Goal: Task Accomplishment & Management: Manage account settings

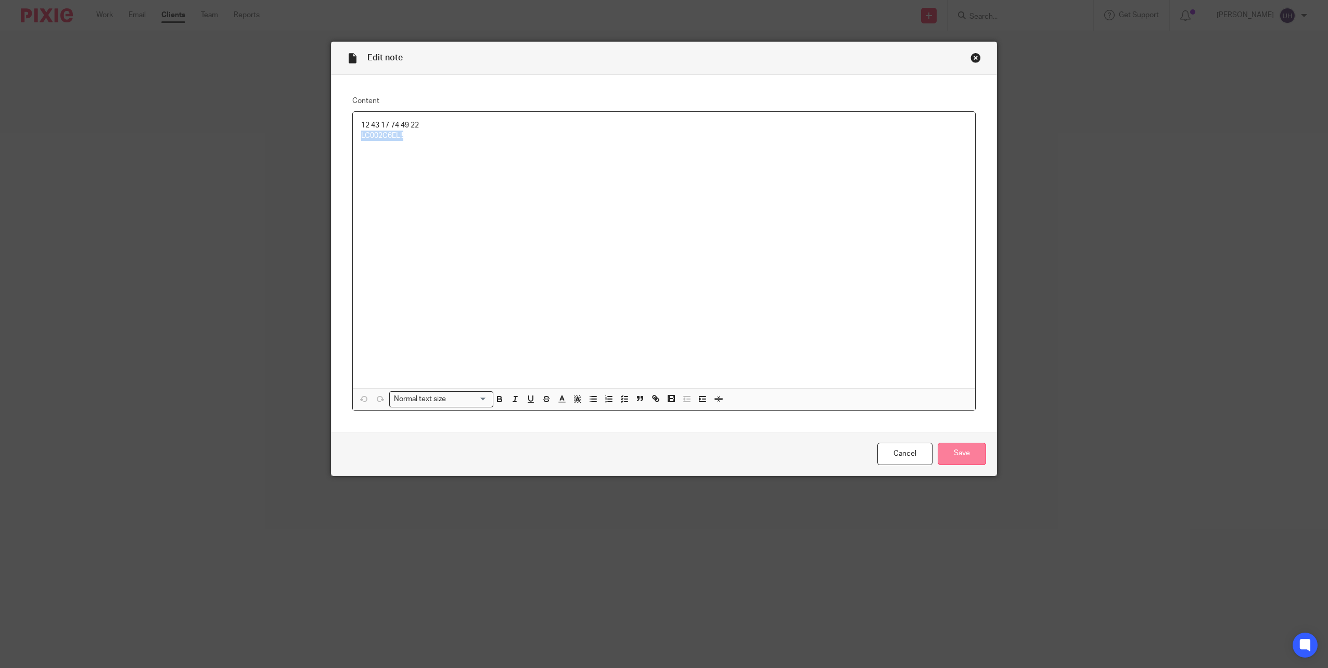
click at [970, 449] on input "Save" at bounding box center [961, 454] width 48 height 22
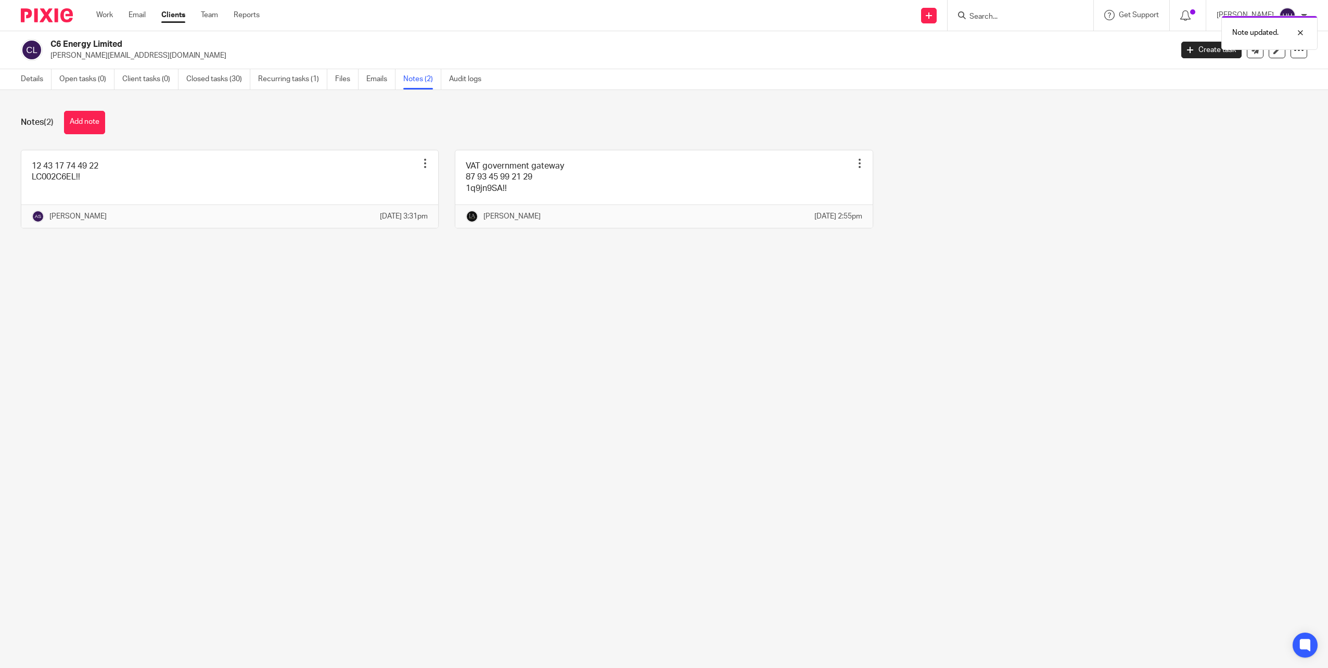
click at [990, 19] on div "Note updated." at bounding box center [990, 30] width 653 height 40
click at [995, 15] on div "Note updated." at bounding box center [990, 30] width 653 height 40
click at [991, 17] on input "Search" at bounding box center [1015, 16] width 94 height 9
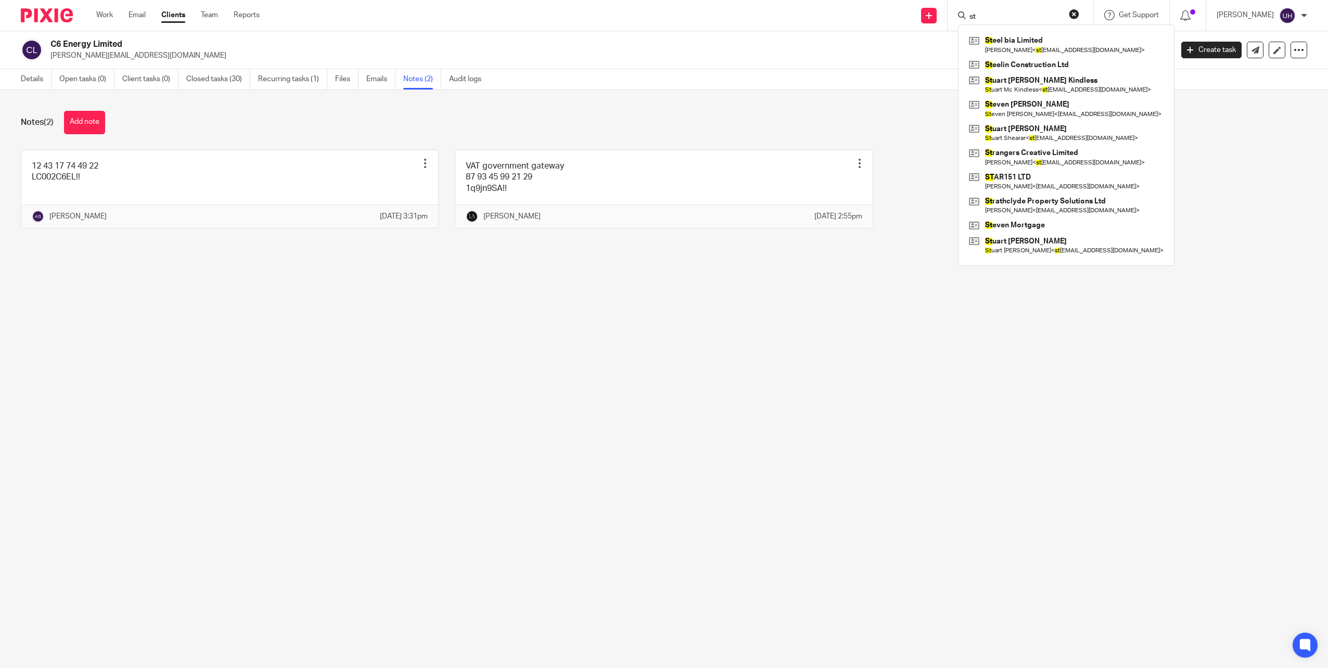
type input "s"
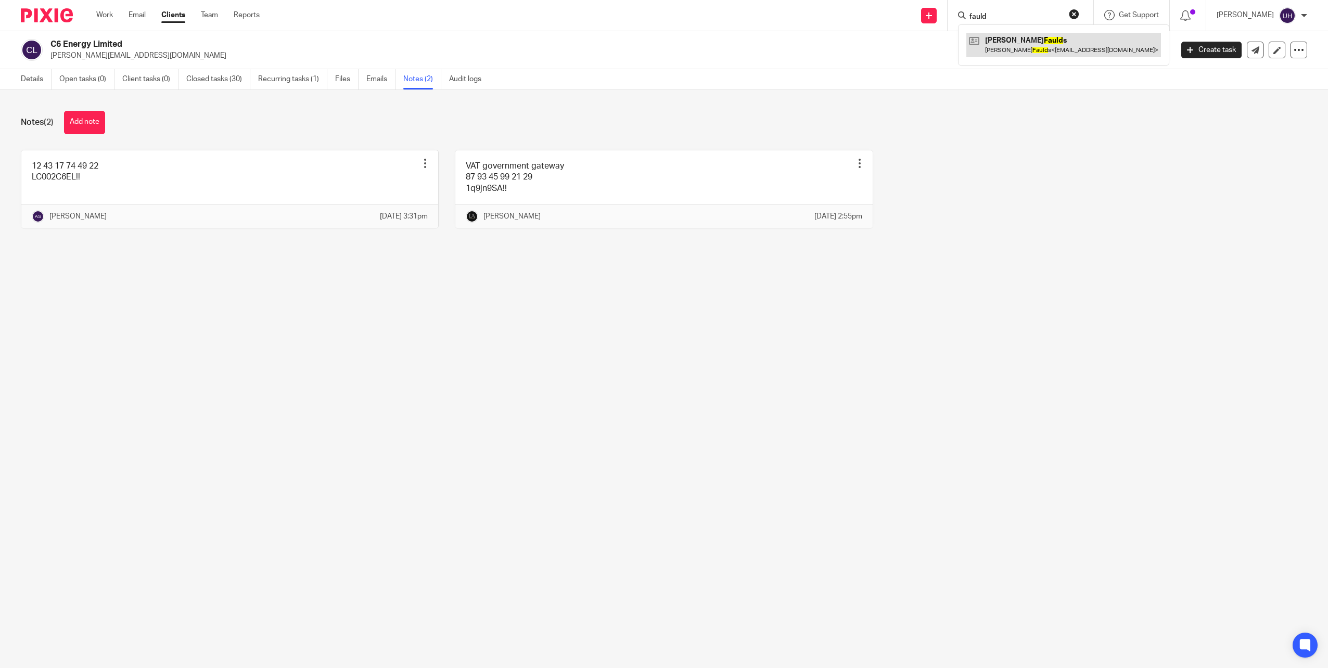
type input "fauld"
click at [1045, 47] on link at bounding box center [1063, 45] width 195 height 24
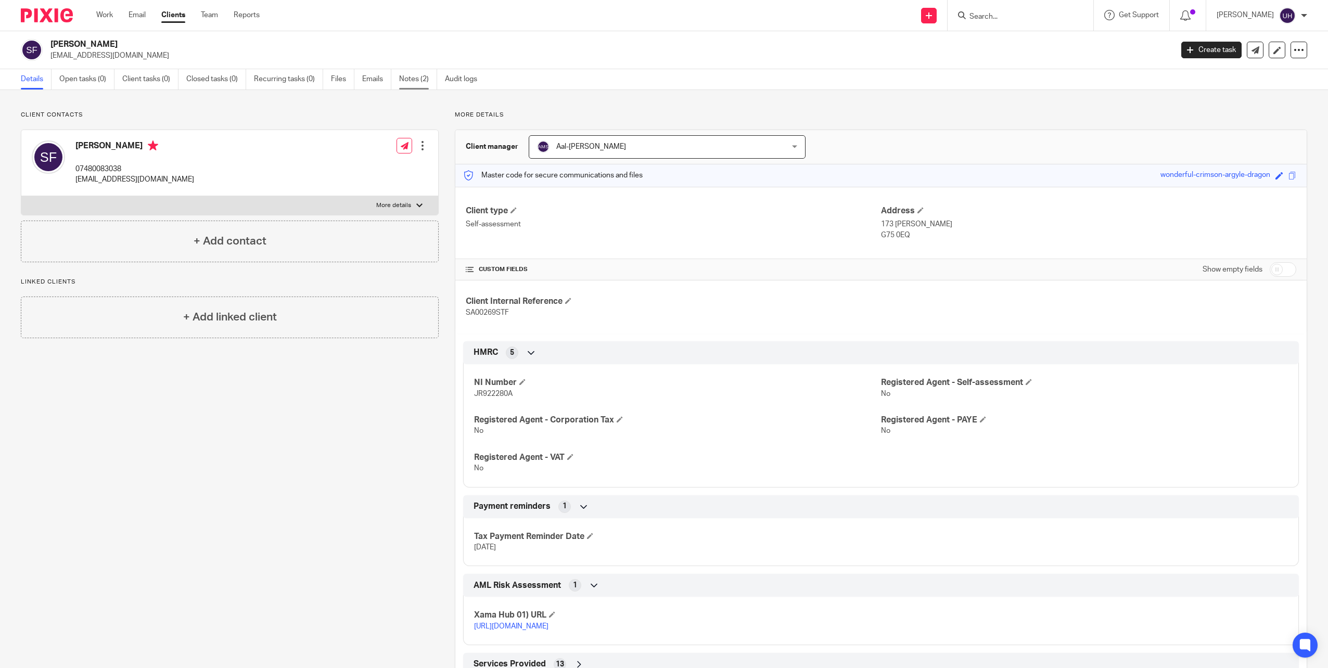
click at [417, 81] on link "Notes (2)" at bounding box center [418, 79] width 38 height 20
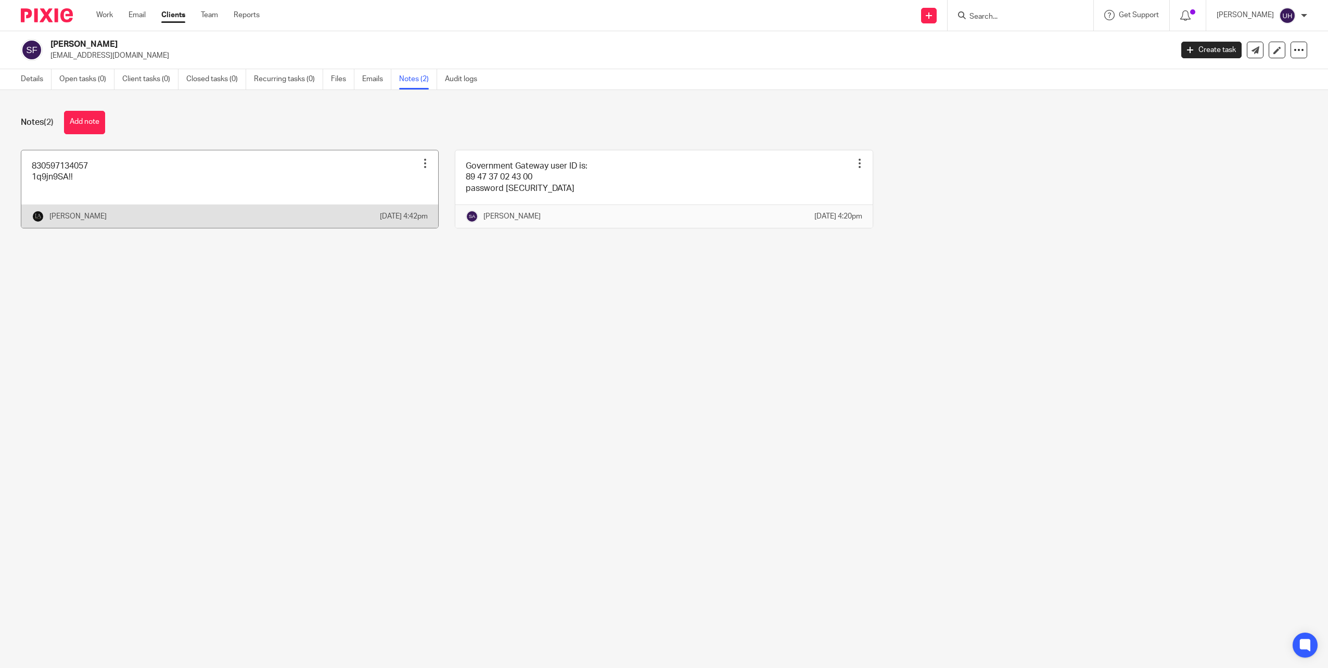
click at [343, 181] on link at bounding box center [229, 189] width 417 height 78
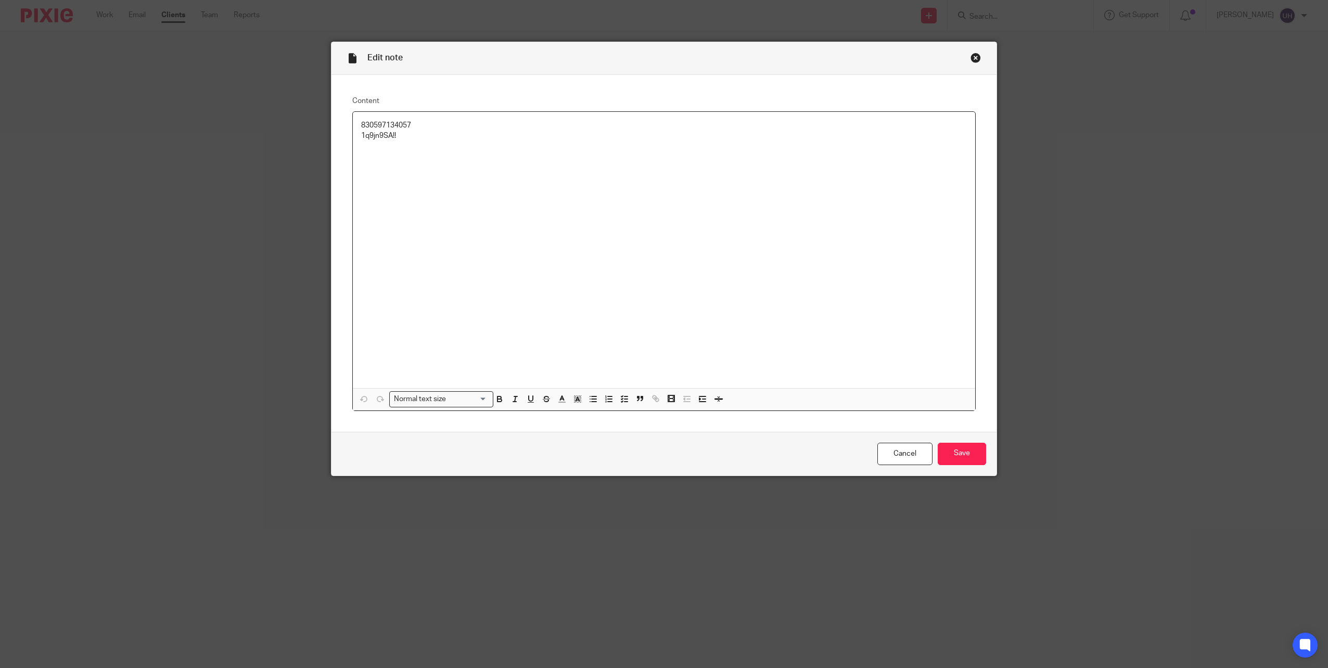
click at [395, 124] on p "830597134057" at bounding box center [664, 125] width 606 height 10
copy p "830597134057"
drag, startPoint x: 393, startPoint y: 132, endPoint x: 396, endPoint y: 125, distance: 7.9
click at [396, 125] on p "830597134057" at bounding box center [664, 125] width 606 height 10
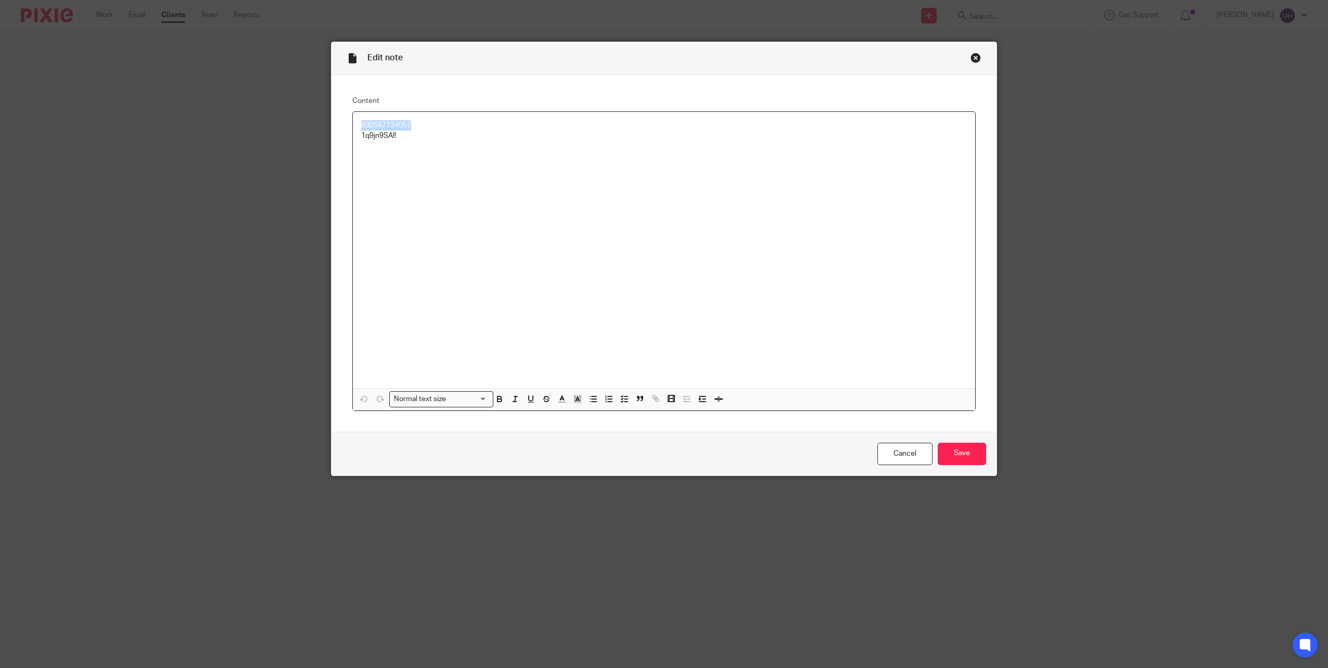
click at [396, 125] on p "830597134057" at bounding box center [664, 125] width 606 height 10
copy p "830597134057"
click at [372, 138] on p "1q9jn9SA!!" at bounding box center [664, 136] width 606 height 10
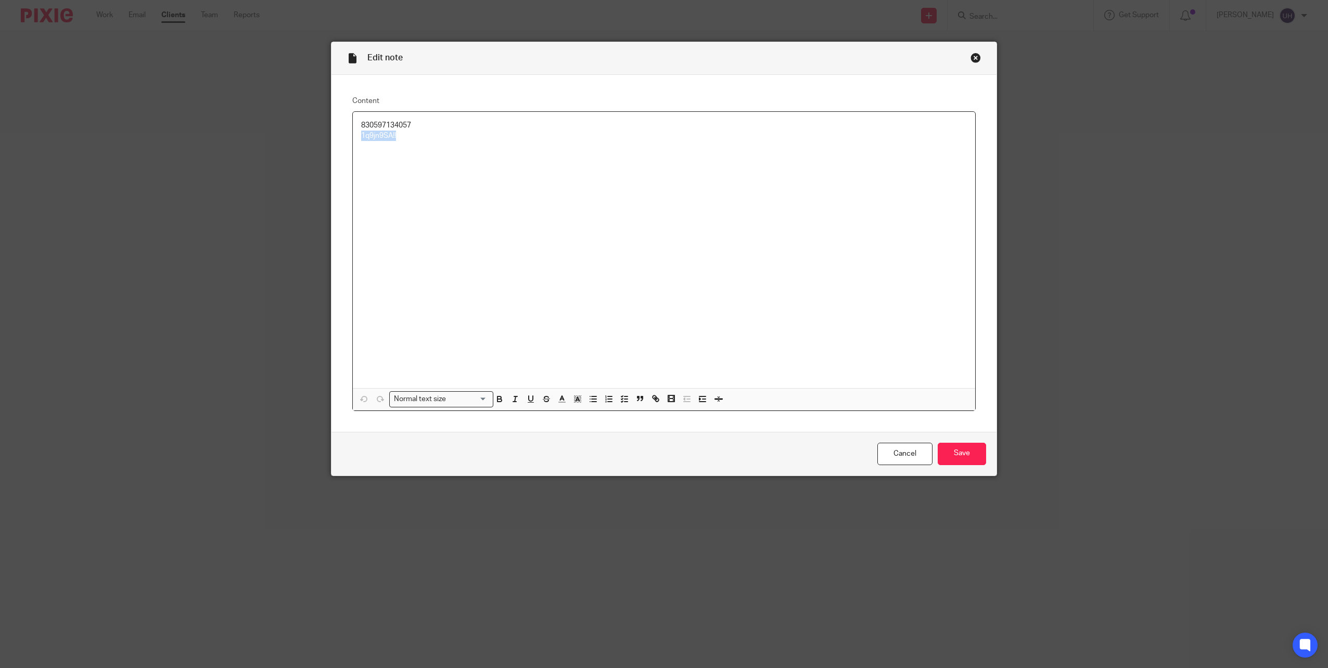
click at [372, 138] on p "1q9jn9SA!!" at bounding box center [664, 136] width 606 height 10
copy p "1q9jn9SA!!"
drag, startPoint x: 959, startPoint y: 469, endPoint x: 957, endPoint y: 459, distance: 9.5
click at [957, 466] on div "Cancel Save" at bounding box center [663, 454] width 665 height 44
click at [957, 456] on input "Save" at bounding box center [961, 454] width 48 height 22
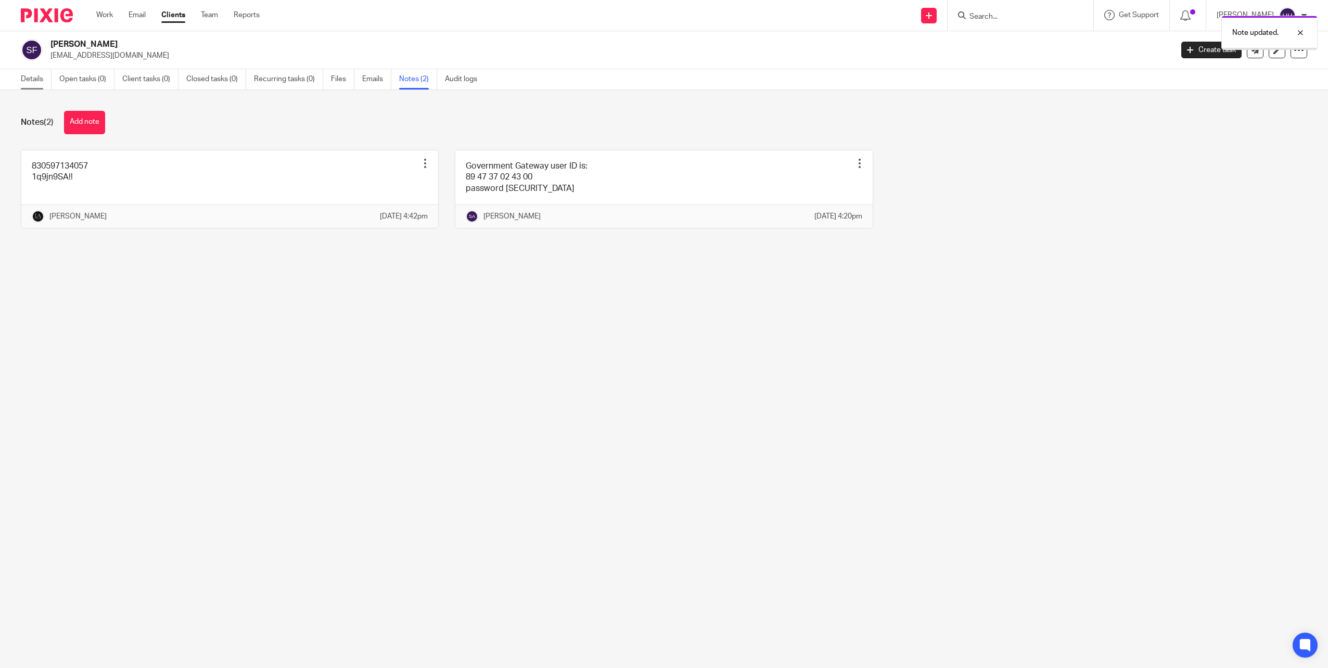
click at [40, 76] on link "Details" at bounding box center [36, 79] width 31 height 20
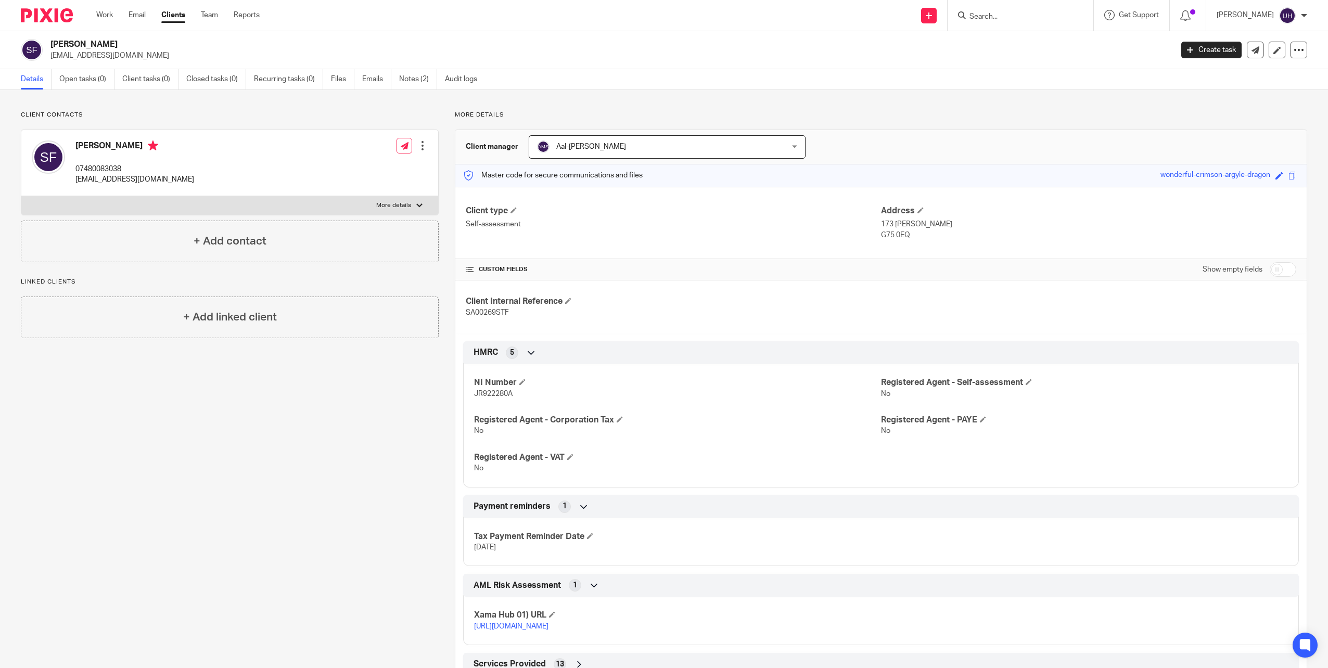
click at [102, 178] on p "[EMAIL_ADDRESS][DOMAIN_NAME]" at bounding box center [134, 179] width 119 height 10
copy div "[EMAIL_ADDRESS][DOMAIN_NAME]"
